Goal: Transaction & Acquisition: Purchase product/service

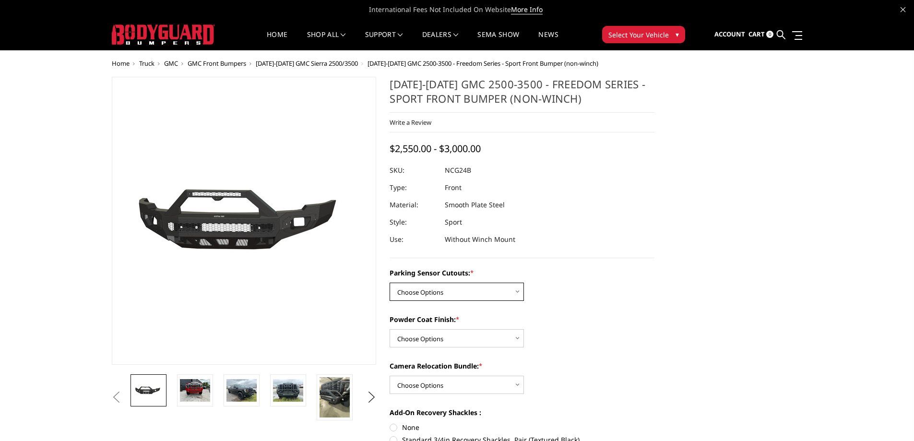
click at [472, 293] on select "Choose Options No - Without Parking Sensor Cutouts Yes - With Parking Sensor Cu…" at bounding box center [457, 292] width 134 height 18
select select "2854"
click at [390, 283] on select "Choose Options No - Without Parking Sensor Cutouts Yes - With Parking Sensor Cu…" at bounding box center [457, 292] width 134 height 18
click at [454, 332] on select "Choose Options Bare Metal Texture Black Powder Coat" at bounding box center [457, 338] width 134 height 18
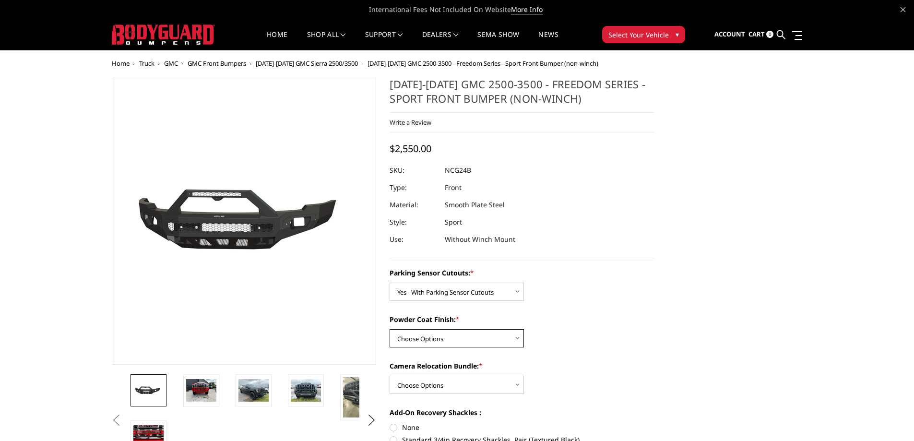
select select "2856"
click at [390, 329] on select "Choose Options Bare Metal Texture Black Powder Coat" at bounding box center [457, 338] width 134 height 18
click at [452, 378] on select "Choose Options WITH Camera Relocation Bundle WITHOUT Camera Relocation Bundle" at bounding box center [457, 385] width 134 height 18
select select "2857"
click at [390, 376] on select "Choose Options WITH Camera Relocation Bundle WITHOUT Camera Relocation Bundle" at bounding box center [457, 385] width 134 height 18
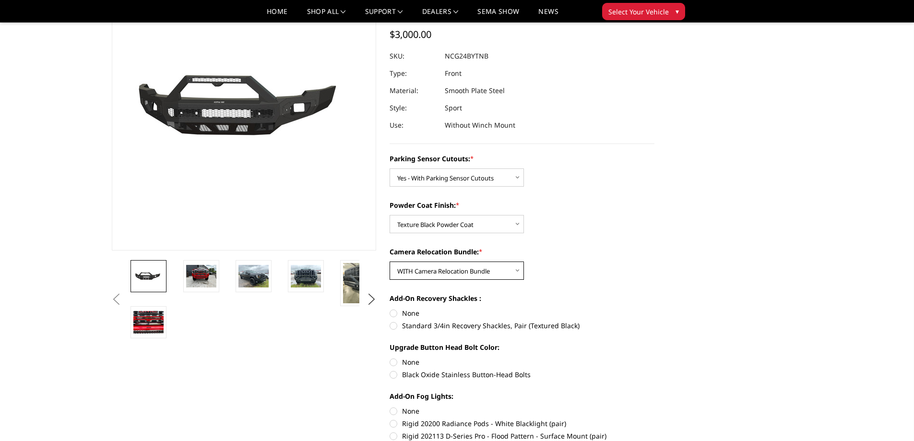
scroll to position [96, 0]
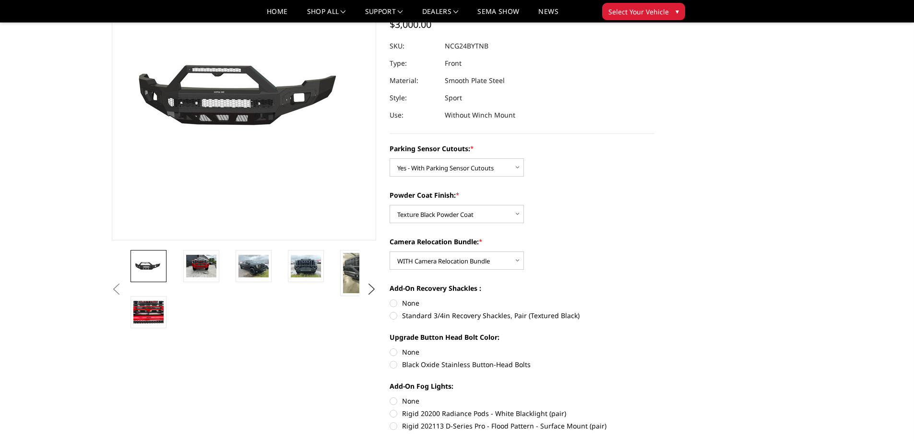
click at [395, 315] on label "Standard 3/4in Recovery Shackles, Pair (Textured Black)" at bounding box center [522, 316] width 265 height 10
click at [655, 299] on input "Standard 3/4in Recovery Shackles, Pair (Textured Black)" at bounding box center [655, 298] width 0 height 0
radio input "true"
click at [400, 364] on label "Black Oxide Stainless Button-Head Bolts" at bounding box center [522, 365] width 265 height 10
click at [655, 348] on input "Black Oxide Stainless Button-Head Bolts" at bounding box center [655, 347] width 0 height 0
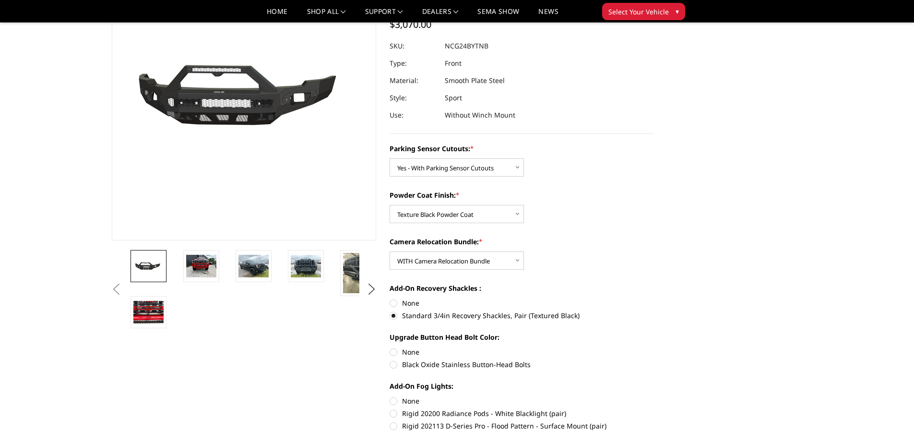
radio input "true"
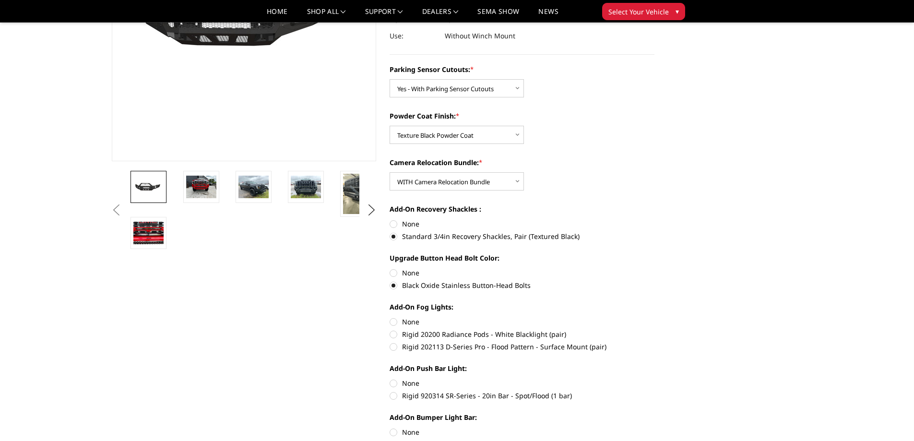
scroll to position [192, 0]
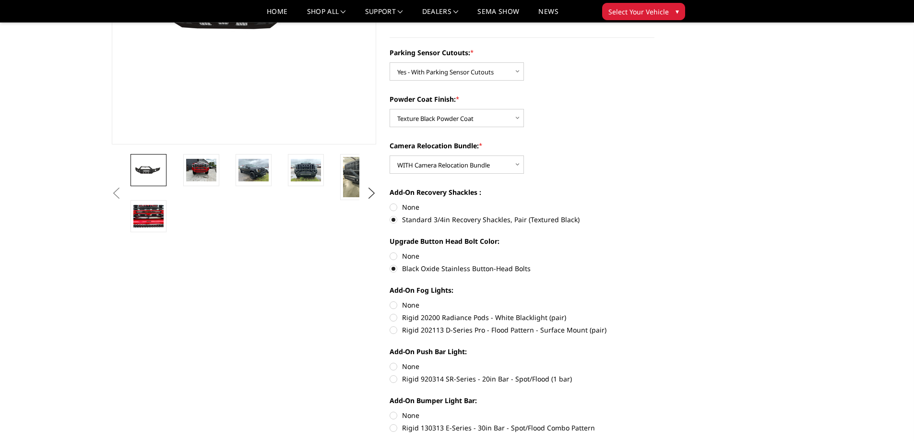
click at [396, 318] on label "Rigid 20200 Radiance Pods - White Blacklight (pair)" at bounding box center [522, 317] width 265 height 10
click at [655, 300] on input "Rigid 20200 Radiance Pods - White Blacklight (pair)" at bounding box center [655, 300] width 0 height 0
radio input "true"
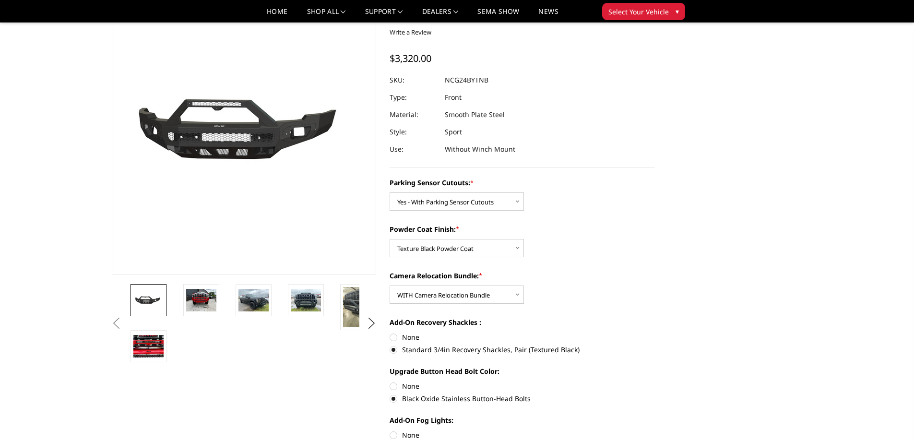
scroll to position [96, 0]
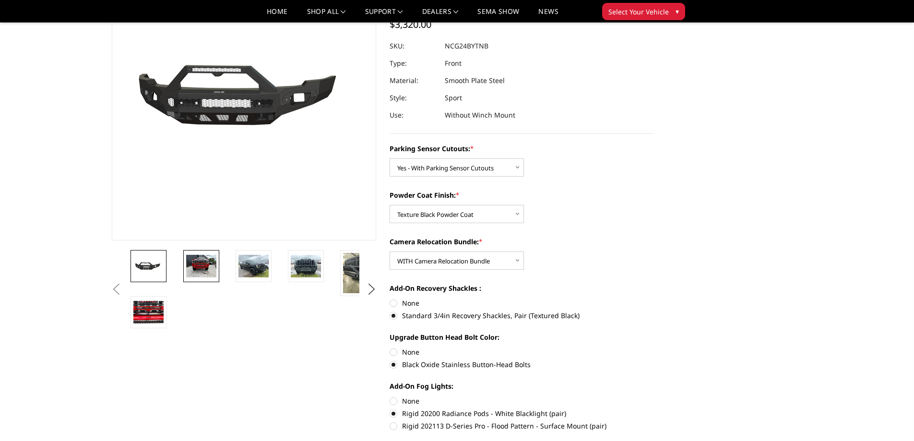
click at [200, 266] on img at bounding box center [201, 266] width 30 height 23
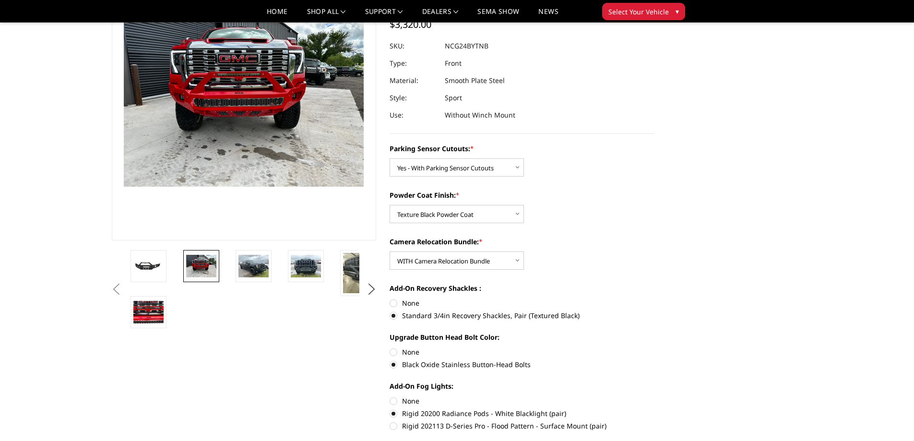
scroll to position [62, 0]
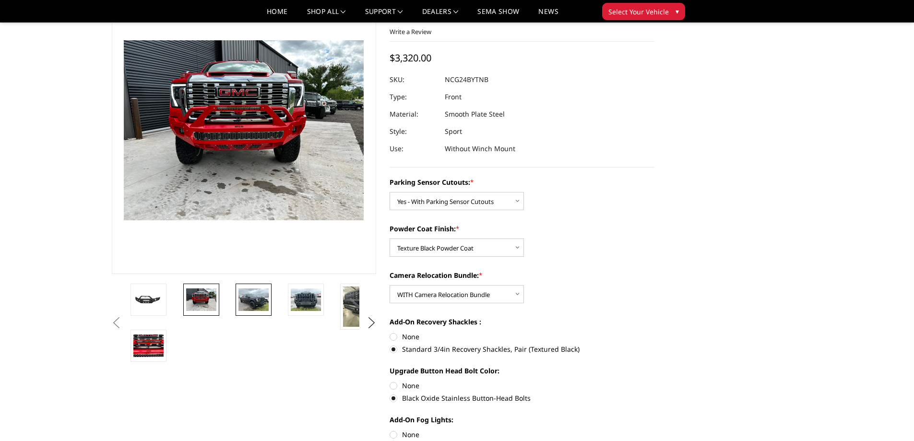
click at [251, 310] on img at bounding box center [254, 299] width 30 height 23
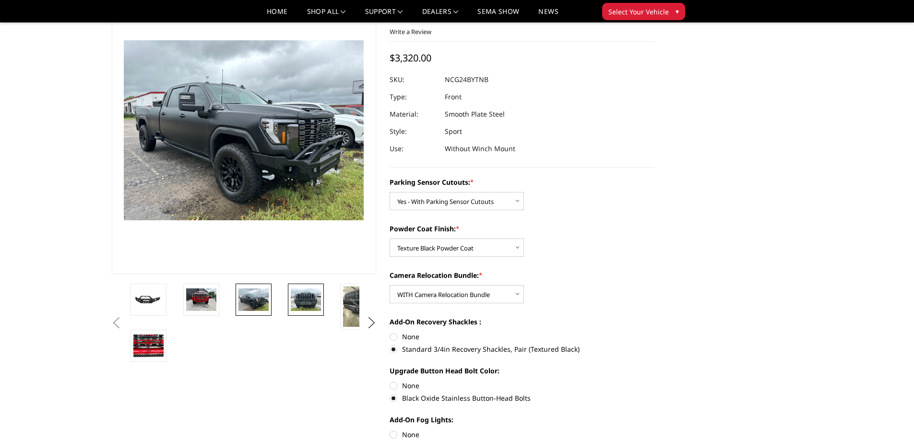
click at [305, 296] on img at bounding box center [306, 299] width 30 height 23
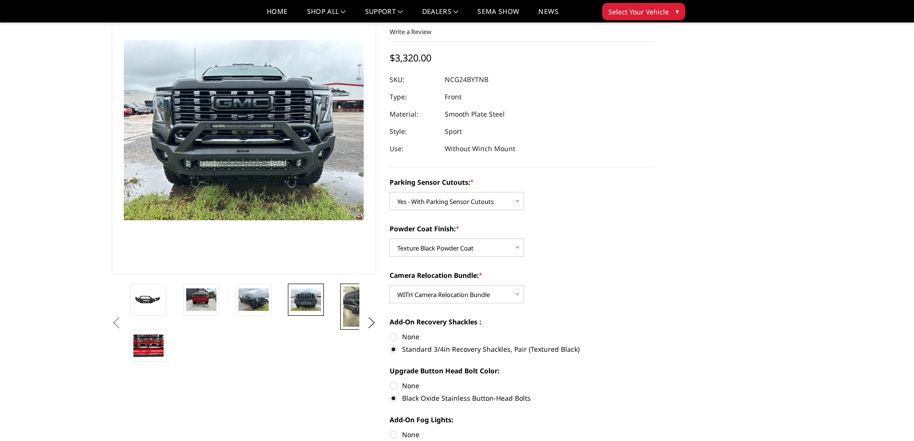
click at [343, 297] on img at bounding box center [358, 307] width 30 height 40
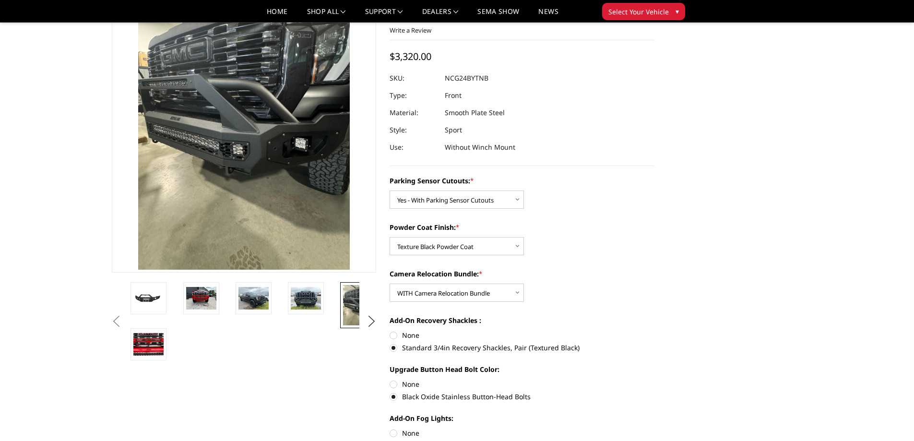
scroll to position [155, 0]
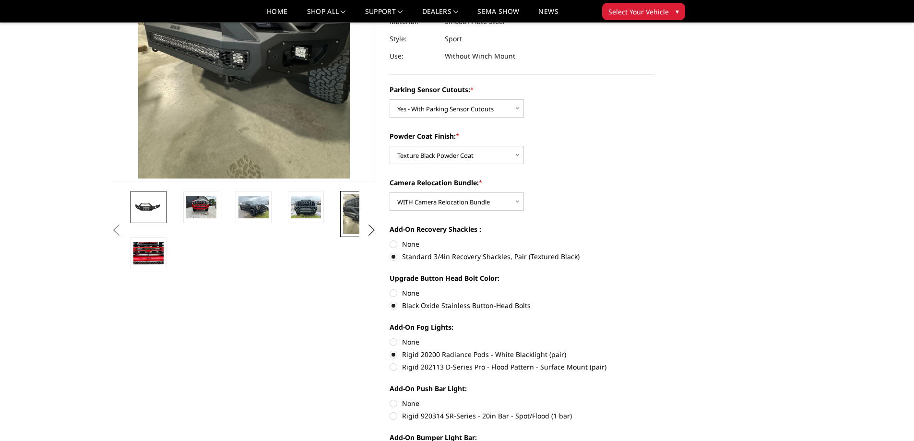
click at [151, 211] on img at bounding box center [148, 207] width 30 height 14
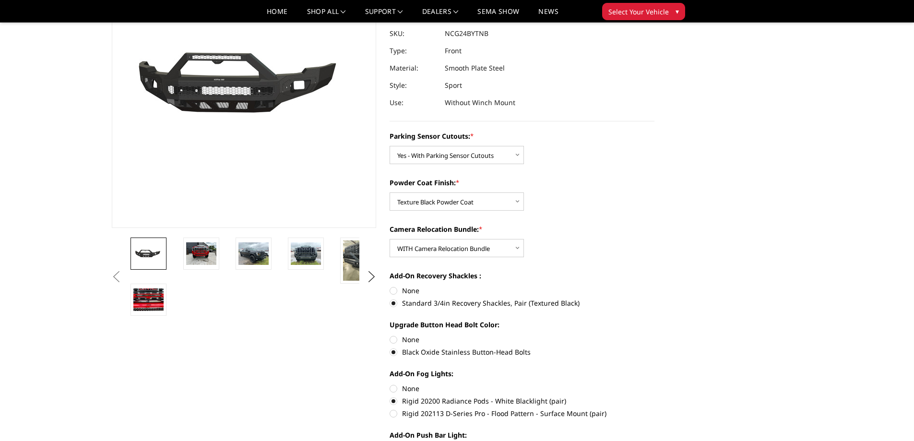
scroll to position [251, 0]
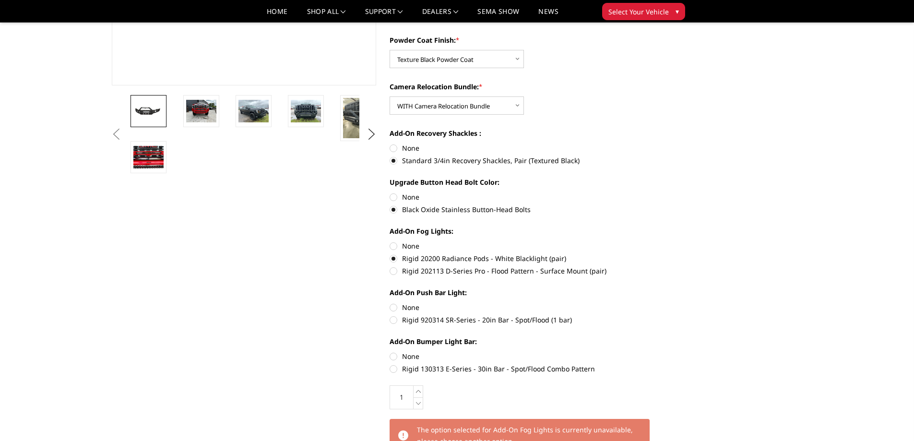
click at [612, 299] on div "Add-On Push Bar Light: None Rigid 920314 SR-Series - 20in Bar - Spot/Flood (1 b…" at bounding box center [522, 306] width 265 height 36
click at [392, 272] on label "Rigid 202113 D-Series Pro - Flood Pattern - Surface Mount (pair)" at bounding box center [522, 271] width 265 height 10
click at [655, 254] on input "Rigid 202113 D-Series Pro - Flood Pattern - Surface Mount (pair)" at bounding box center [655, 253] width 0 height 0
radio input "true"
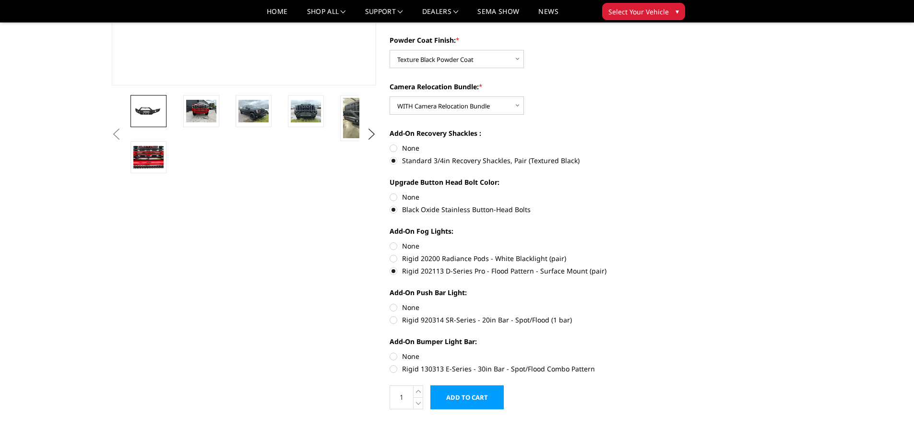
click at [391, 322] on label "Rigid 920314 SR-Series - 20in Bar - Spot/Flood (1 bar)" at bounding box center [522, 320] width 265 height 10
click at [655, 303] on input "Rigid 920314 SR-Series - 20in Bar - Spot/Flood (1 bar)" at bounding box center [655, 302] width 0 height 0
radio input "true"
click at [395, 370] on label "Rigid 130313 E-Series - 30in Bar - Spot/Flood Combo Pattern" at bounding box center [522, 369] width 265 height 10
click at [655, 352] on input "Rigid 130313 E-Series - 30in Bar - Spot/Flood Combo Pattern" at bounding box center [655, 351] width 0 height 0
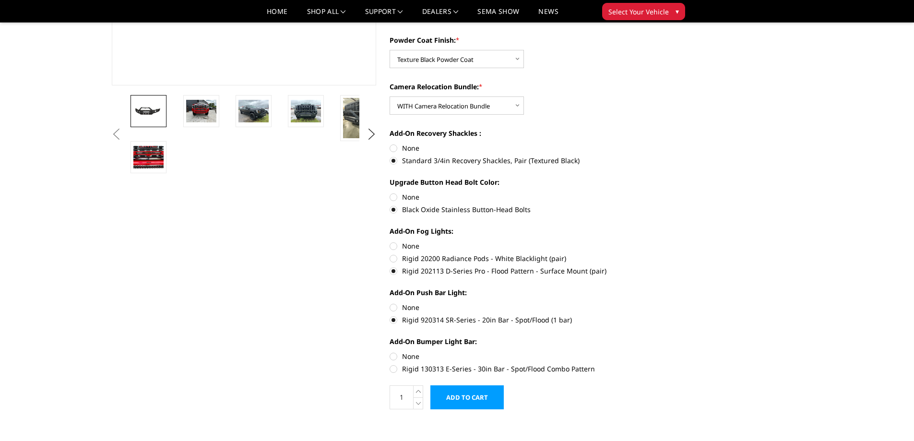
radio input "true"
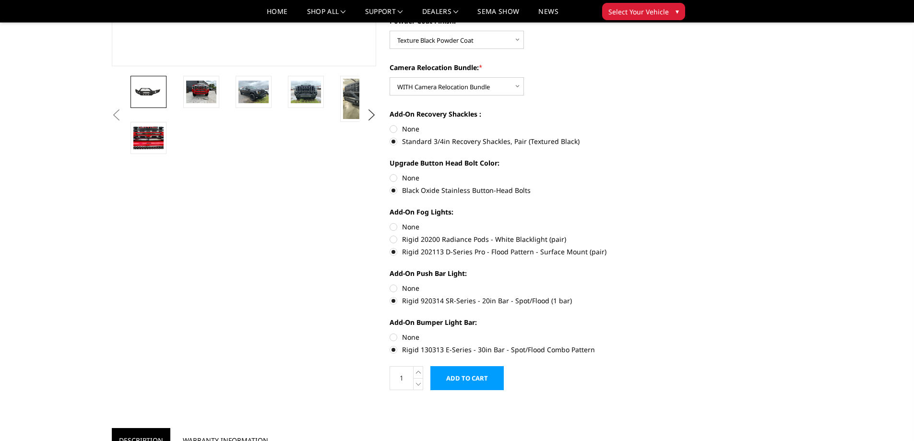
scroll to position [288, 0]
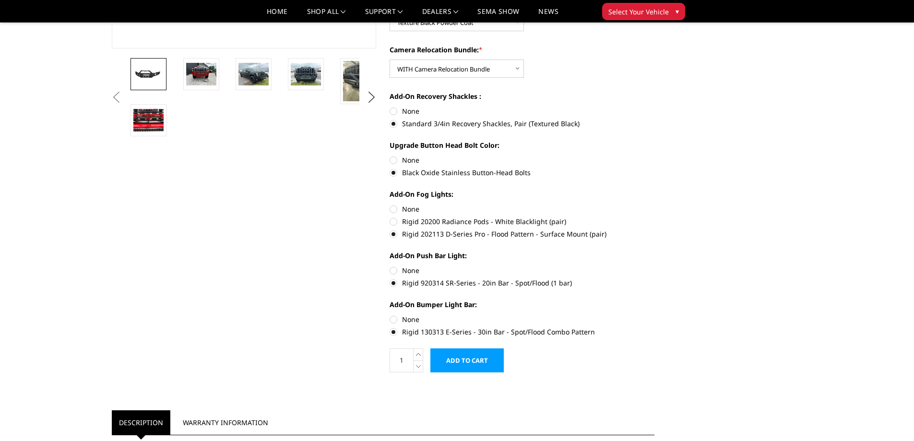
click at [679, 149] on div "Previous *" at bounding box center [457, 419] width 705 height 1318
